Goal: Check status: Check status

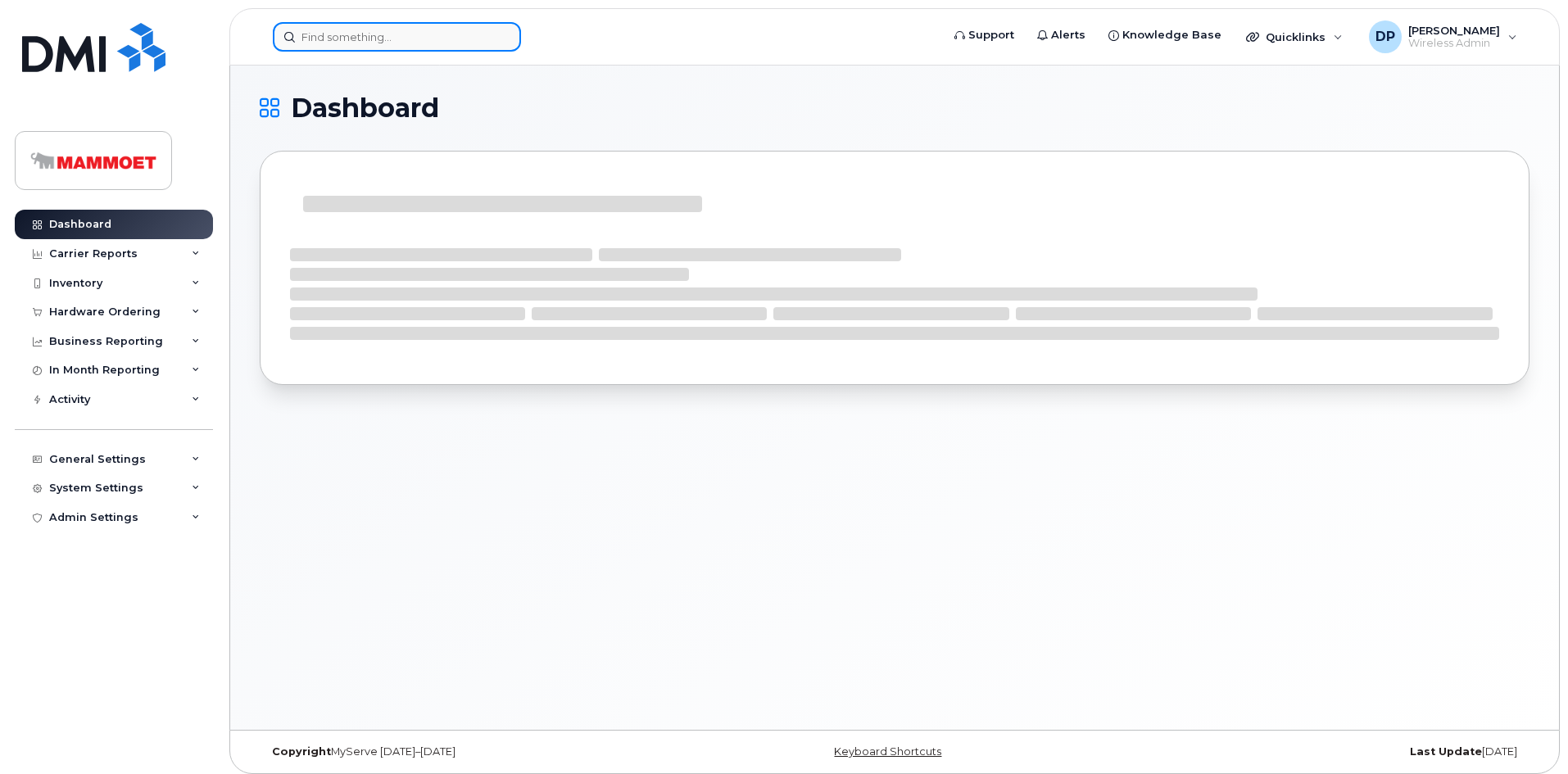
click at [364, 30] on input at bounding box center [397, 37] width 248 height 29
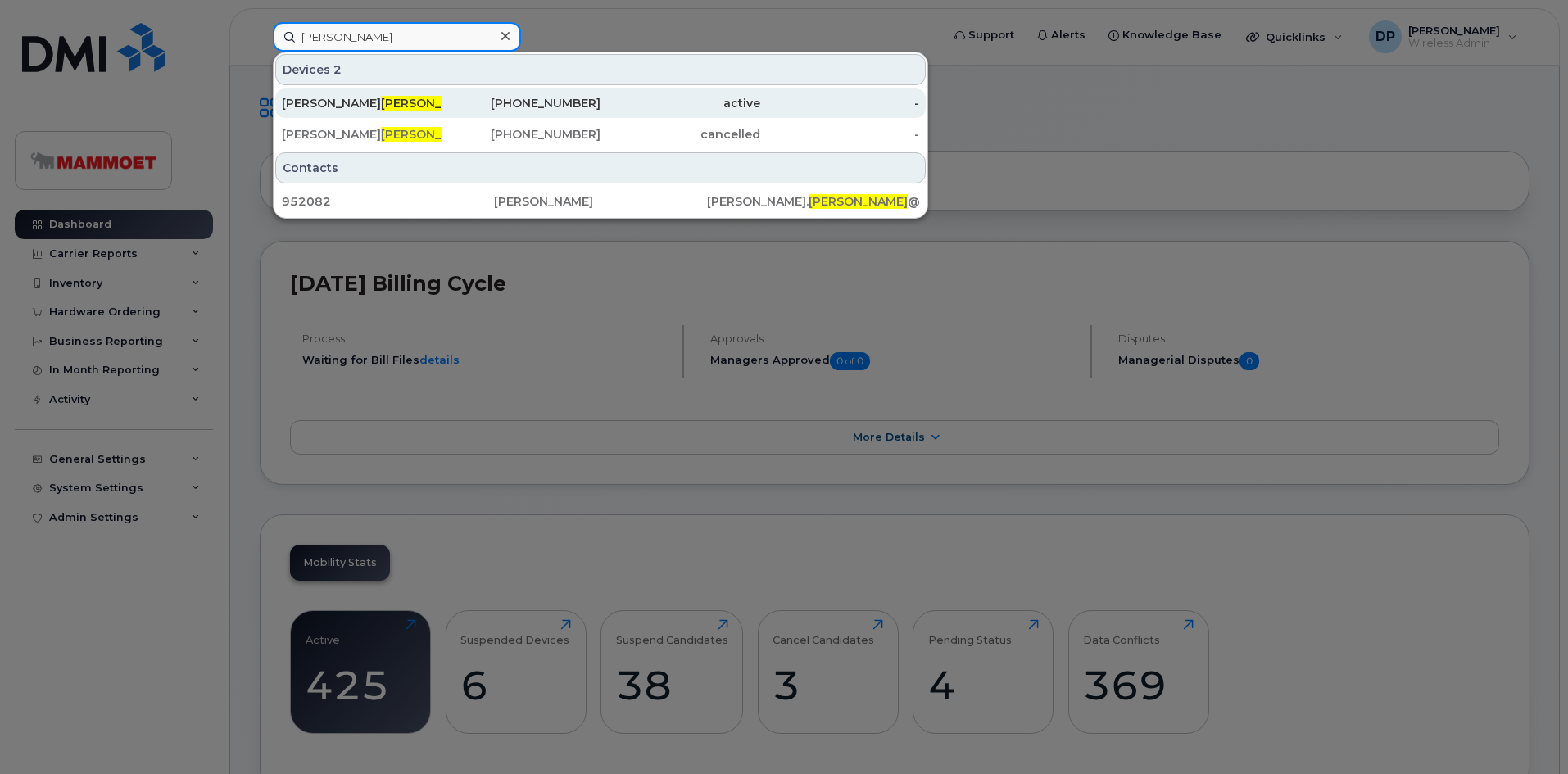
type input "asher"
click at [363, 102] on div "Jeremy Asher" at bounding box center [362, 103] width 160 height 16
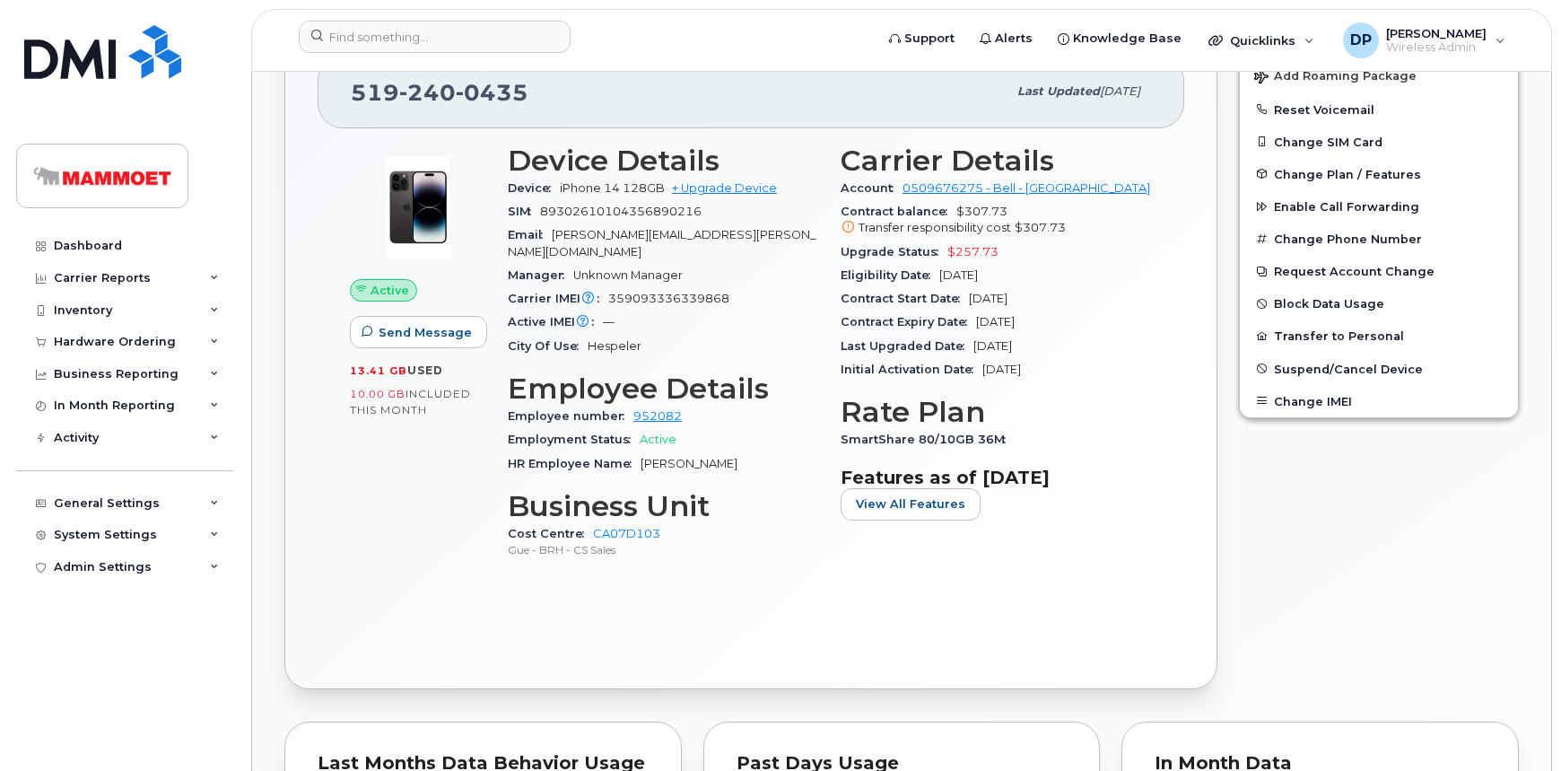
scroll to position [407, 0]
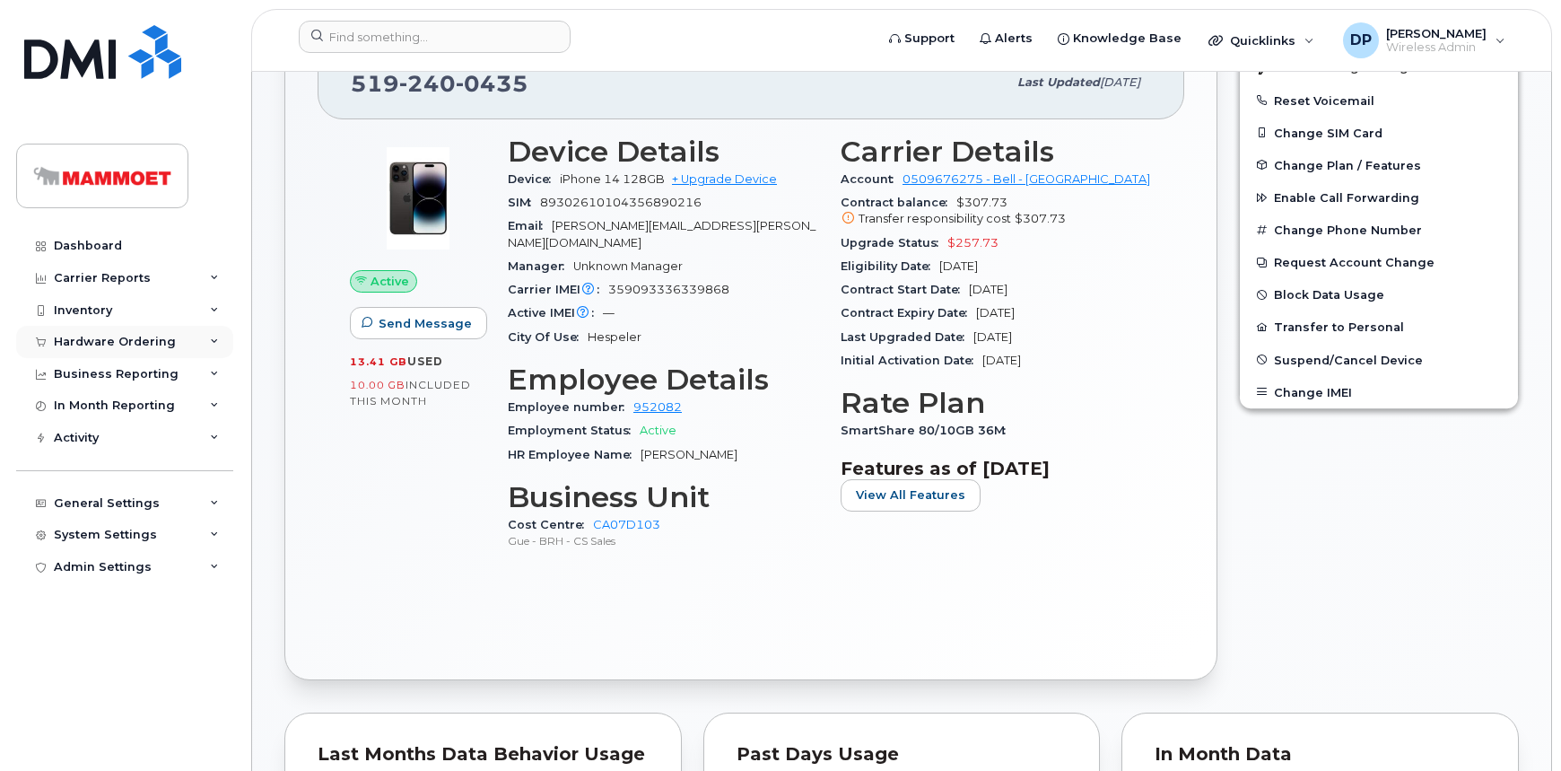
click at [147, 342] on div "Hardware Ordering" at bounding box center [115, 342] width 122 height 14
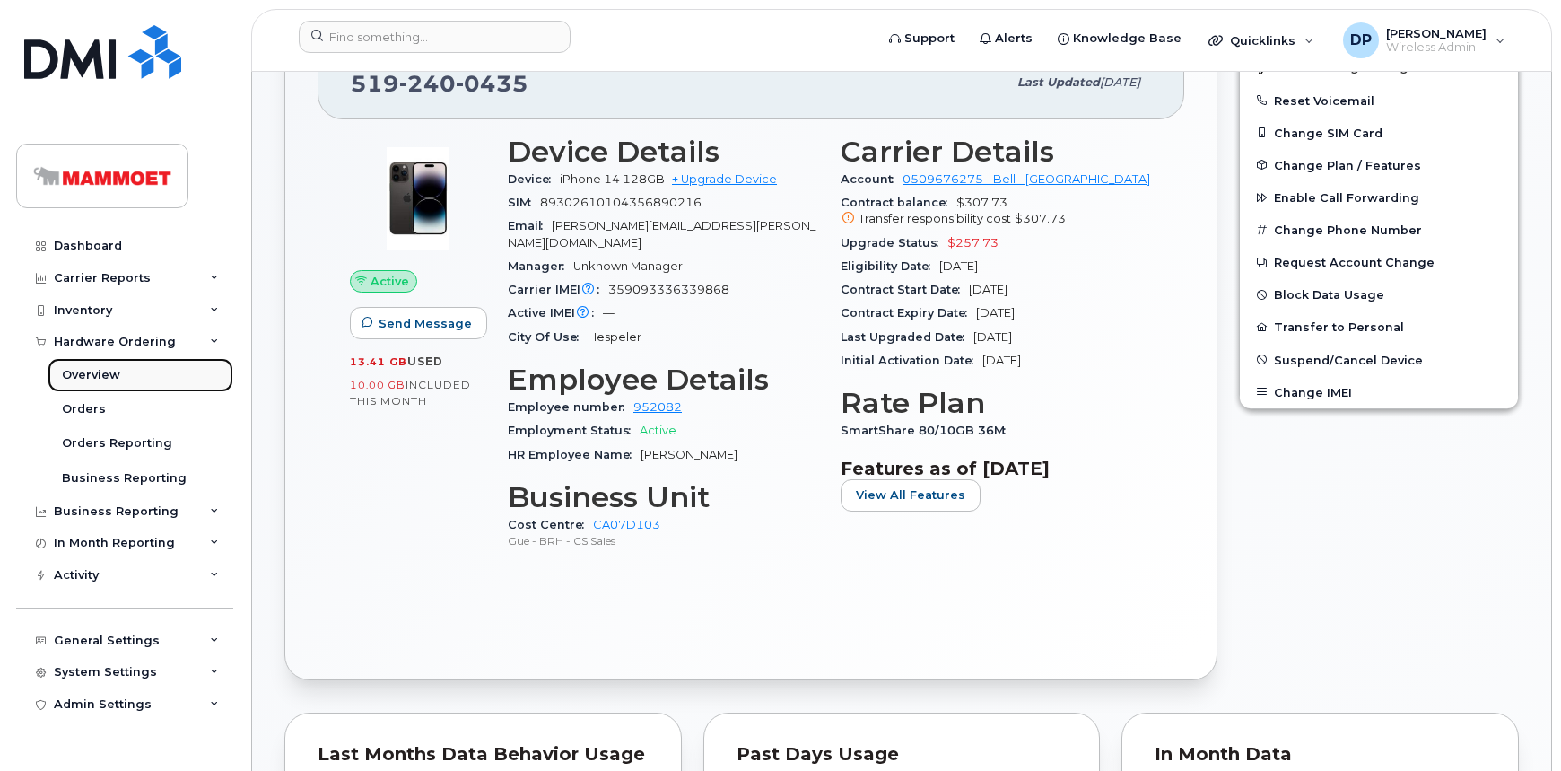
click at [104, 375] on div "Overview" at bounding box center [91, 375] width 58 height 16
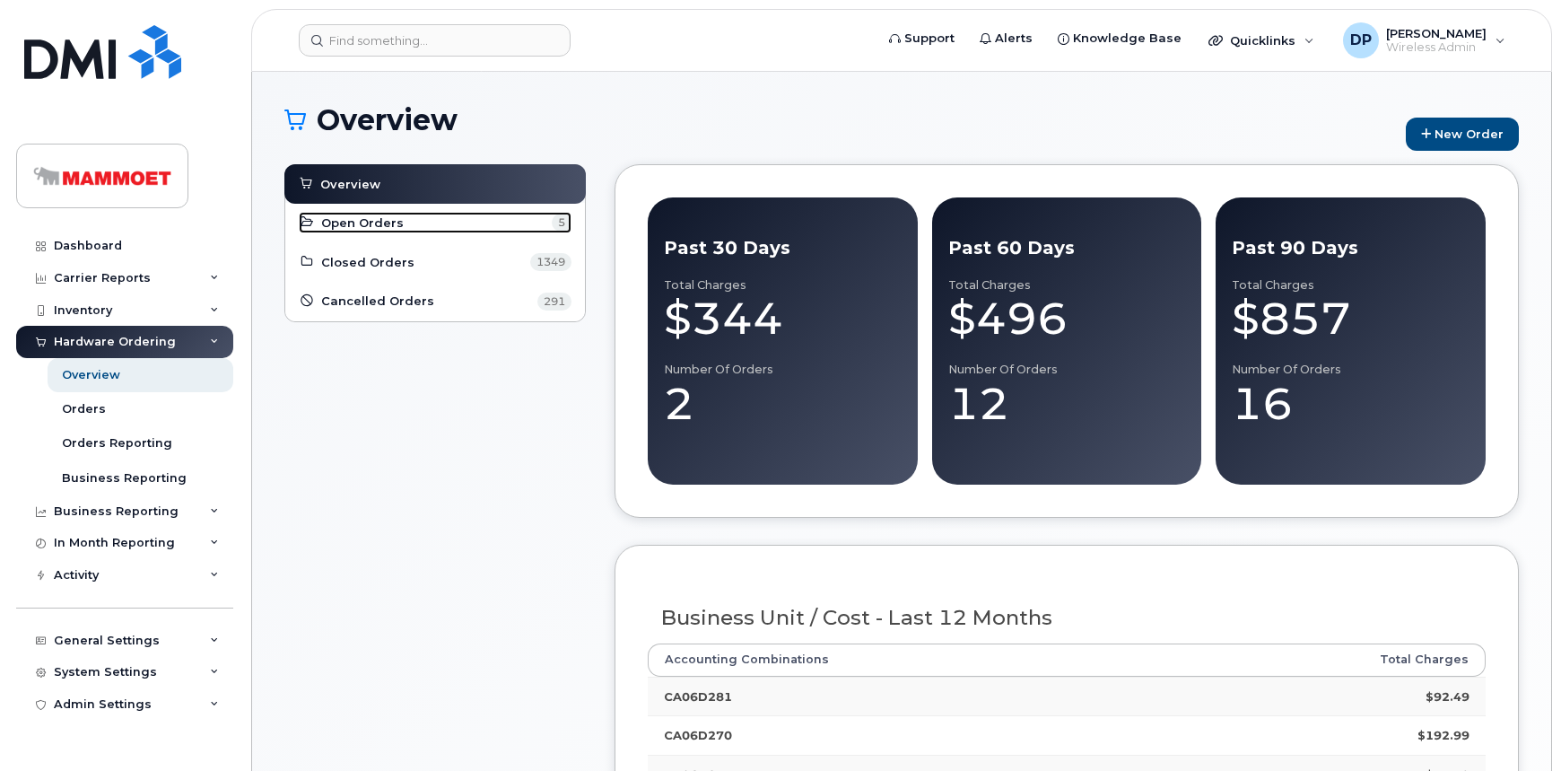
click at [383, 226] on span "Open Orders" at bounding box center [362, 222] width 83 height 17
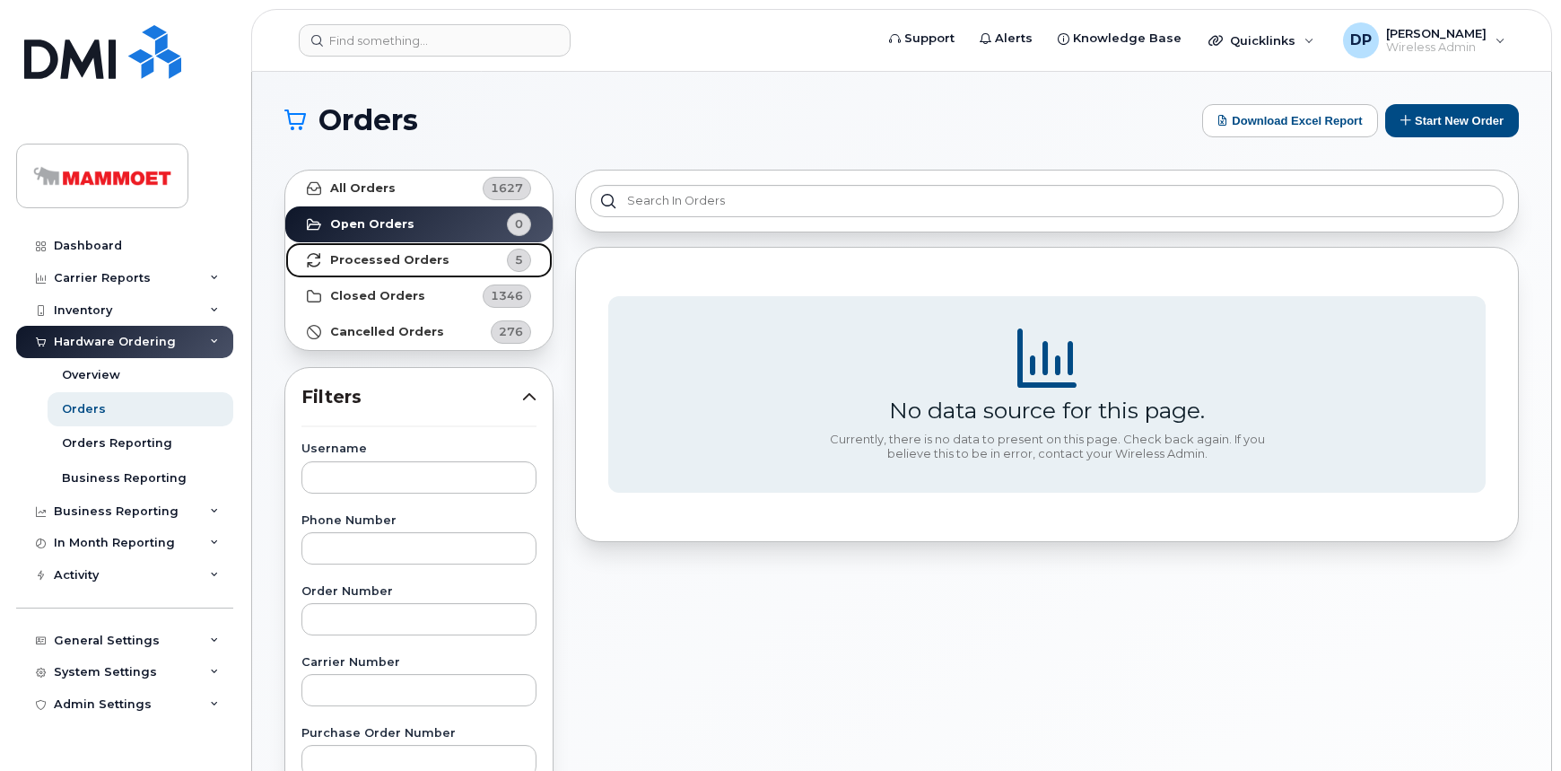
click at [442, 268] on link "Processed Orders 5" at bounding box center [418, 260] width 267 height 36
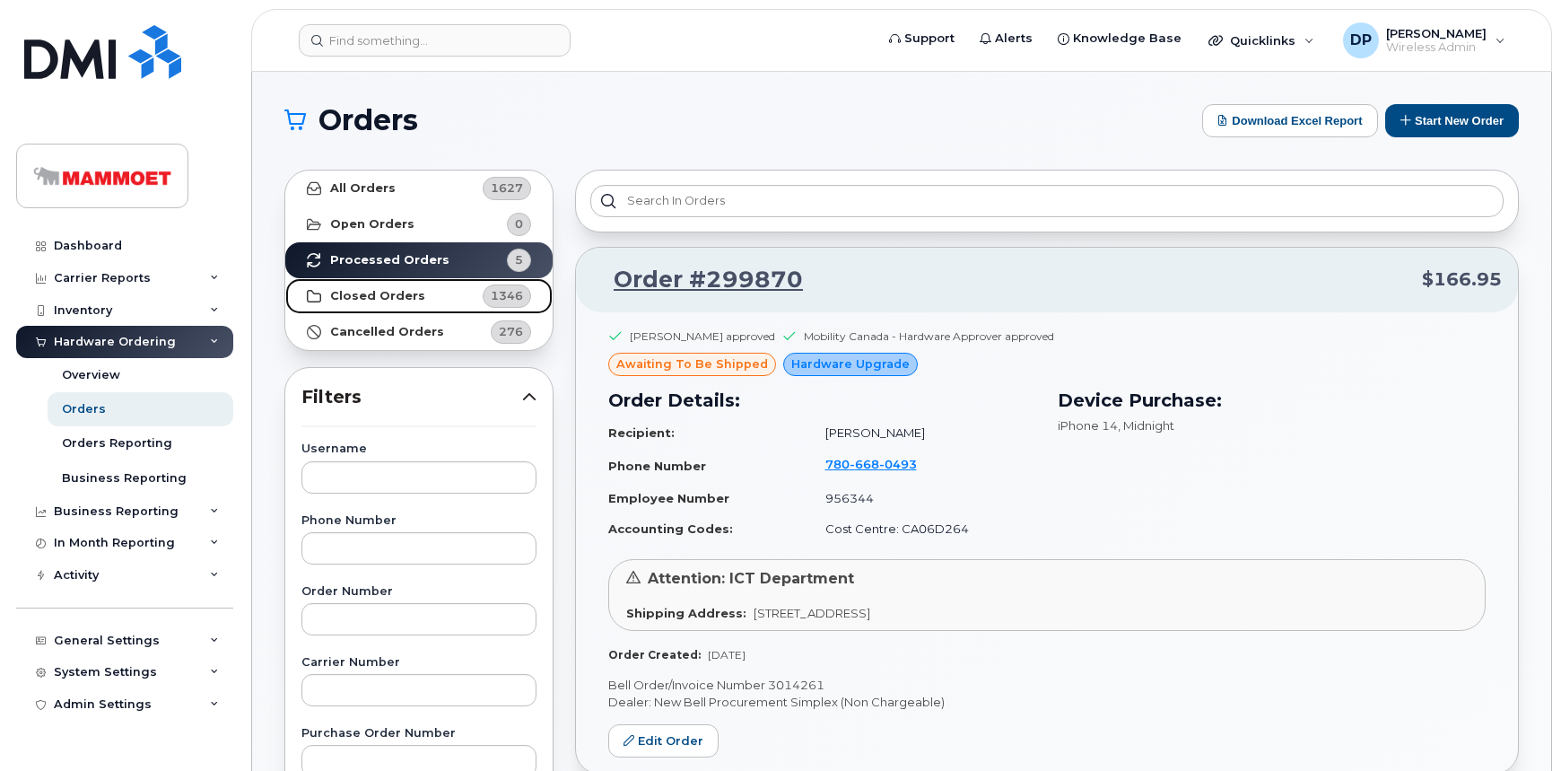
click at [436, 301] on link "Closed Orders 1346" at bounding box center [418, 296] width 267 height 36
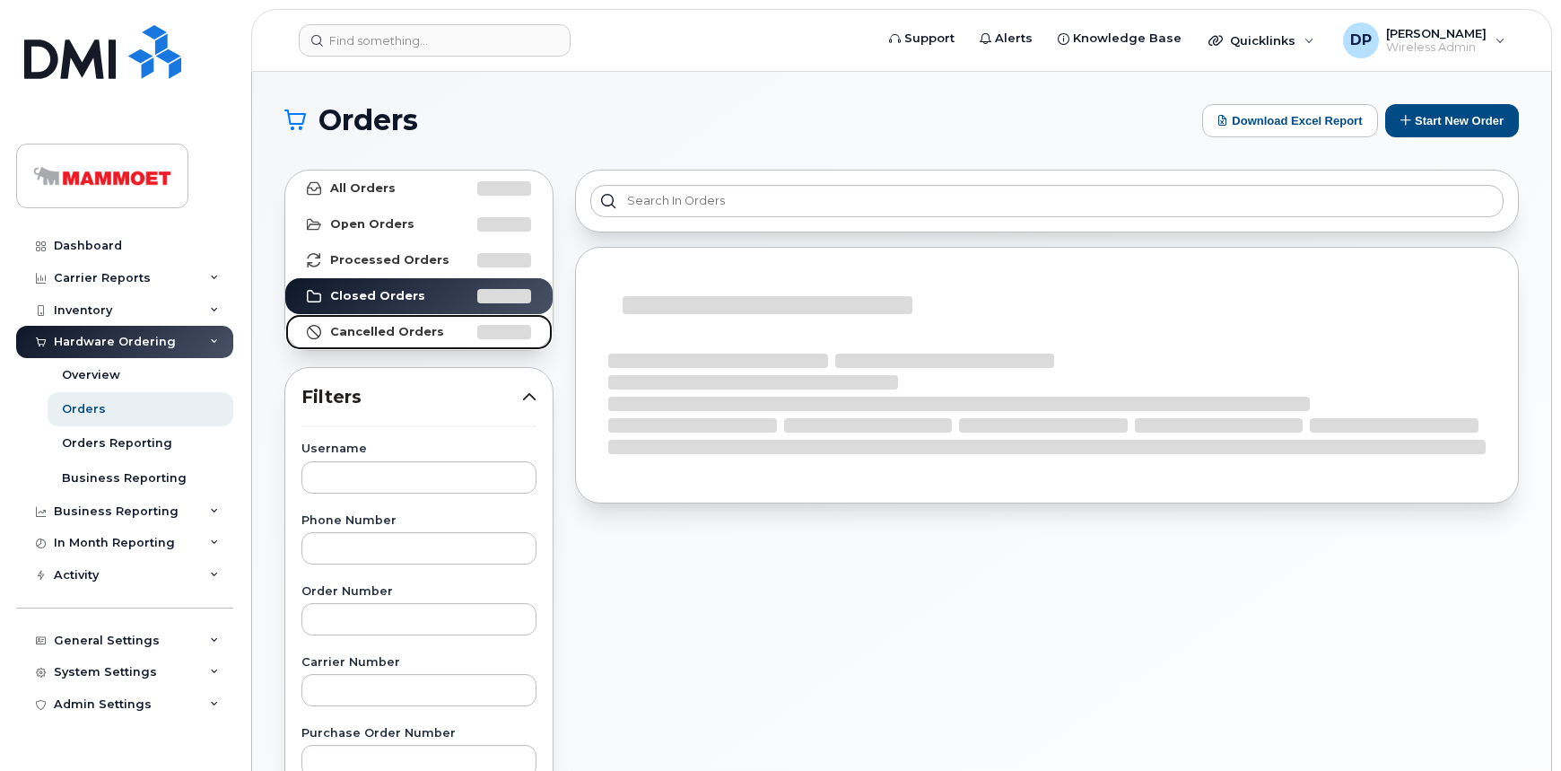
click at [428, 332] on strong "Cancelled Orders" at bounding box center [387, 332] width 114 height 14
